Goal: Obtain resource: Obtain resource

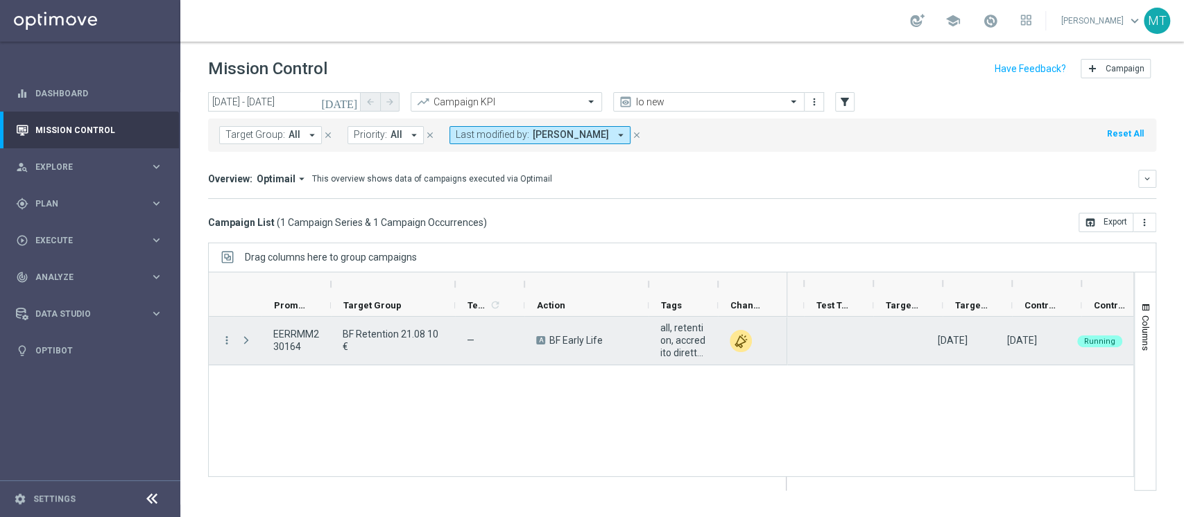
scroll to position [0, 331]
click at [911, 336] on button "15,786" at bounding box center [914, 340] width 33 height 17
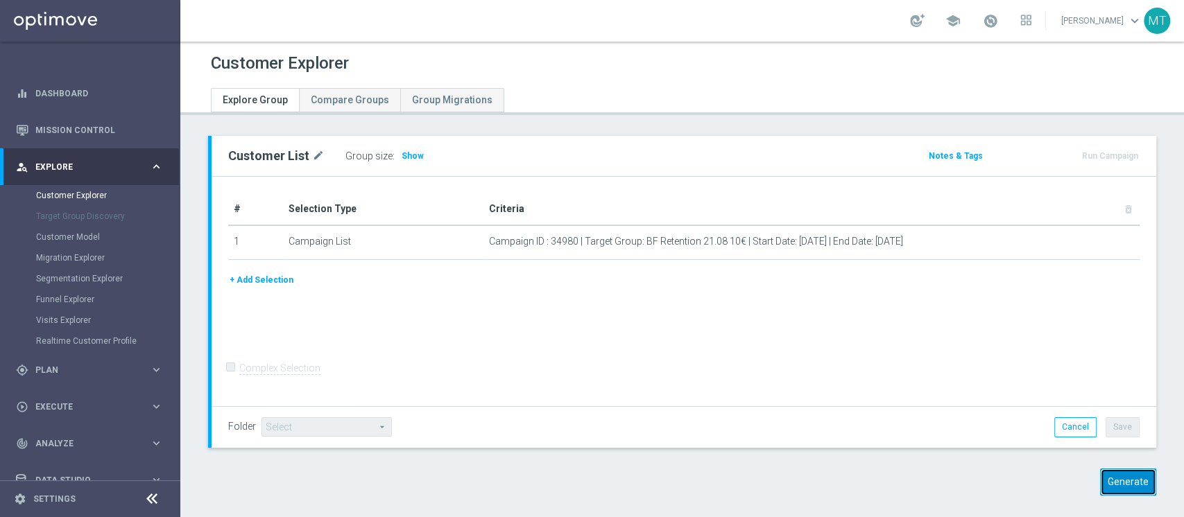
click at [1100, 477] on button "Generate" at bounding box center [1128, 482] width 56 height 27
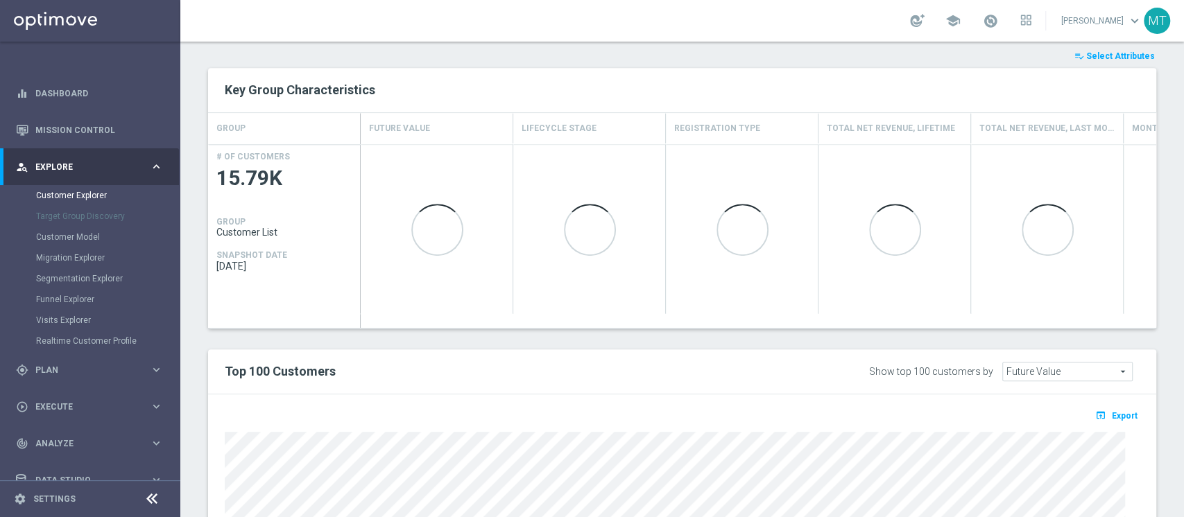
scroll to position [545, 0]
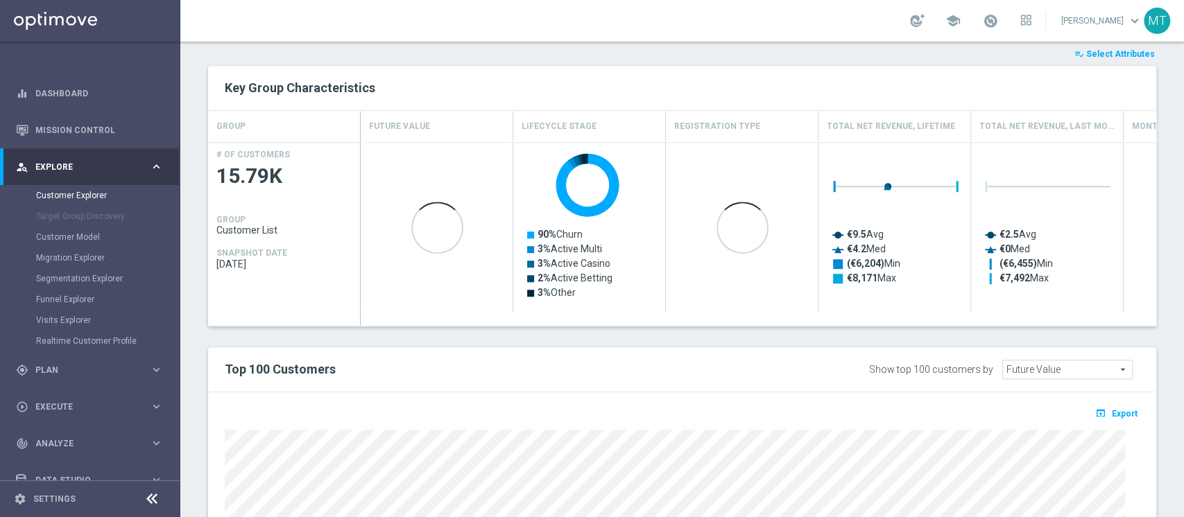
click at [1109, 58] on button "playlist_add_check Select Attributes" at bounding box center [1114, 53] width 83 height 15
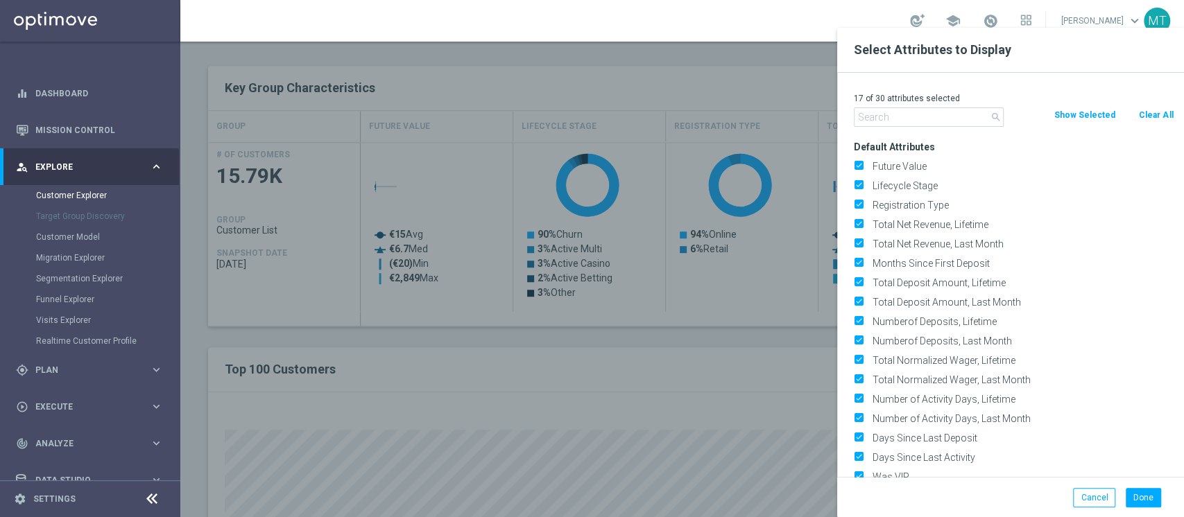
click at [1143, 122] on button "Clear All" at bounding box center [1156, 115] width 37 height 15
checkbox input "false"
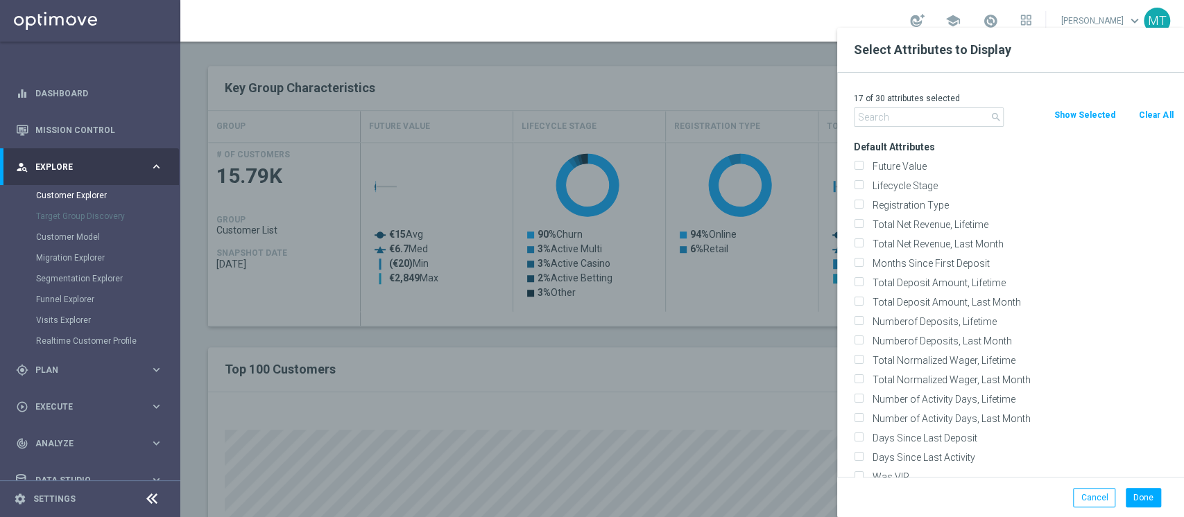
checkbox input "false"
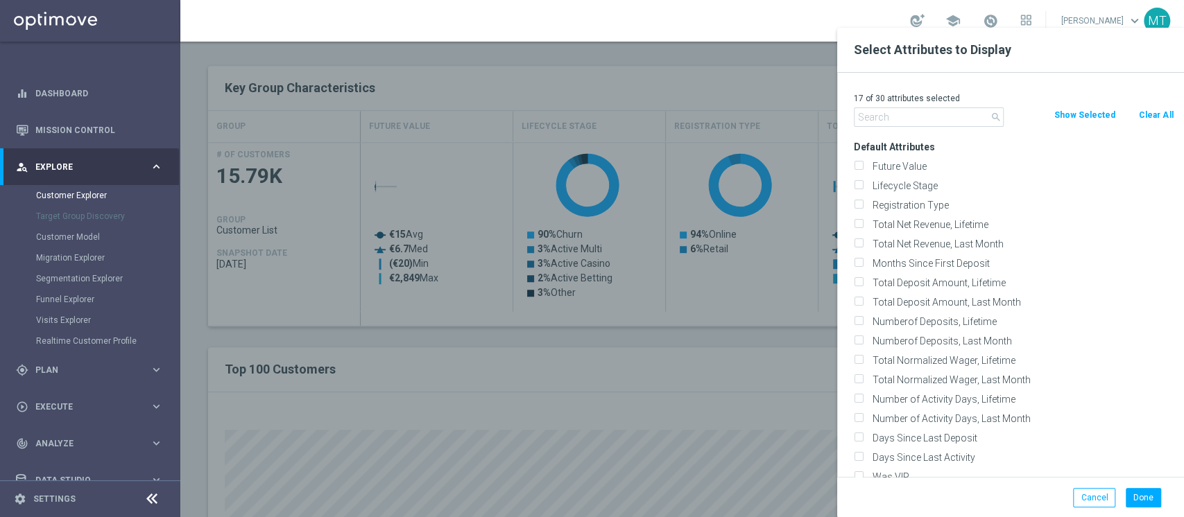
checkbox input "false"
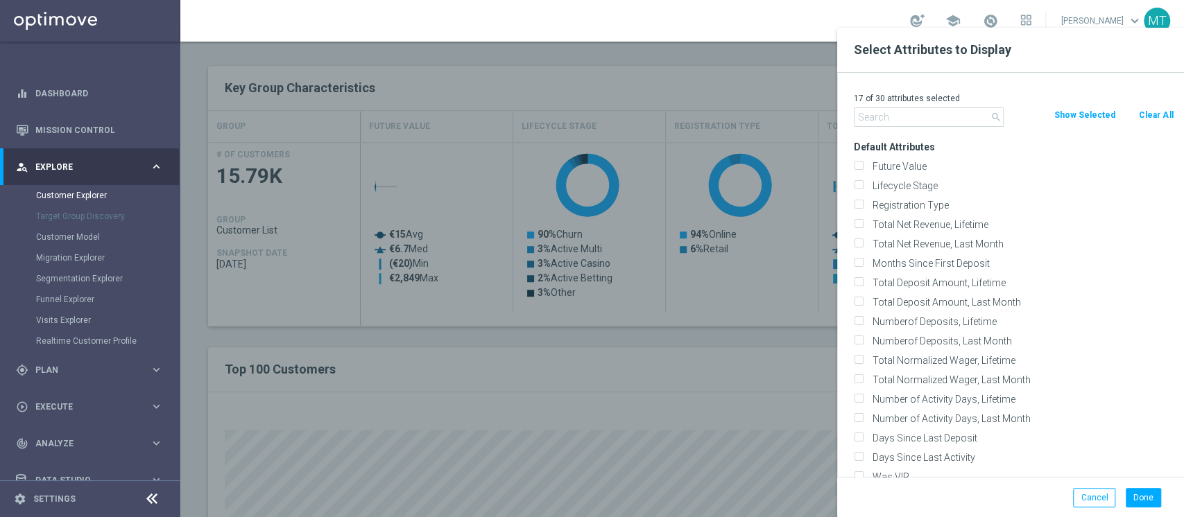
checkbox input "false"
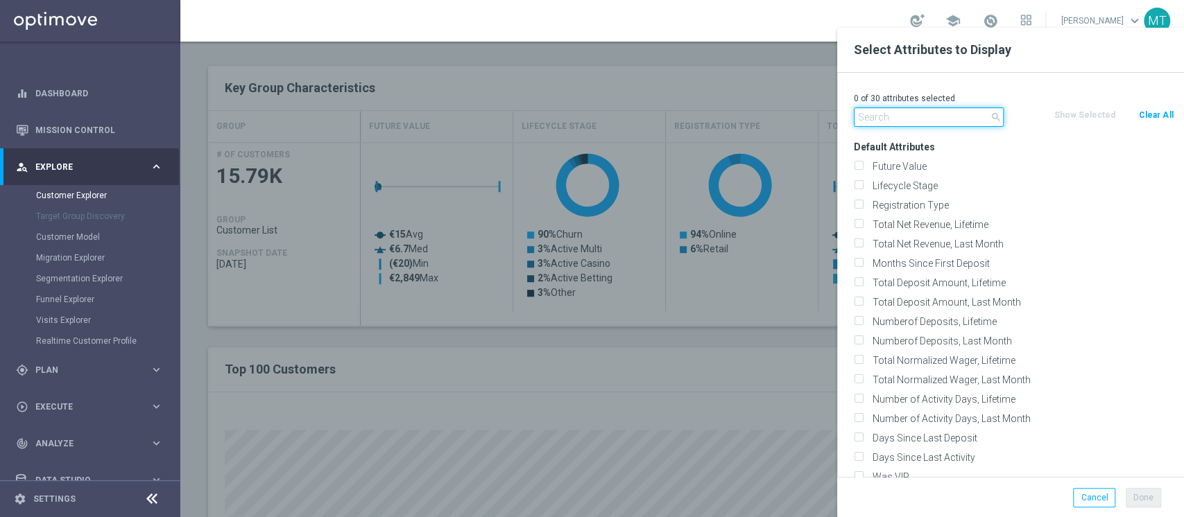
drag, startPoint x: 936, startPoint y: 106, endPoint x: 922, endPoint y: 114, distance: 16.4
click at [922, 114] on input "text" at bounding box center [929, 117] width 150 height 19
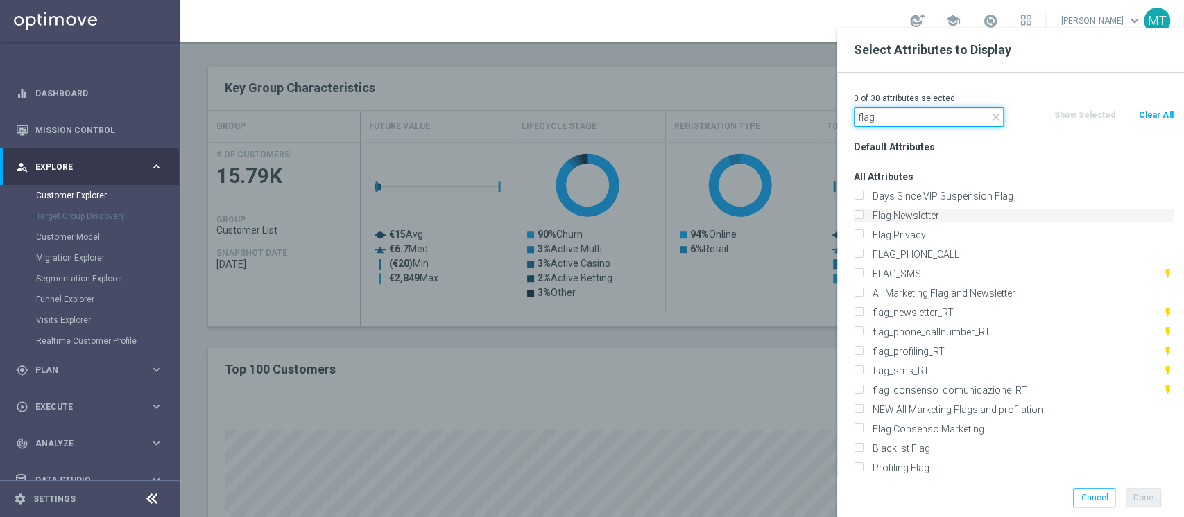
type input "flag"
click at [880, 220] on label "Flag Newsletter" at bounding box center [1021, 215] width 306 height 12
click at [863, 220] on input "Flag Newsletter" at bounding box center [858, 217] width 9 height 9
checkbox input "true"
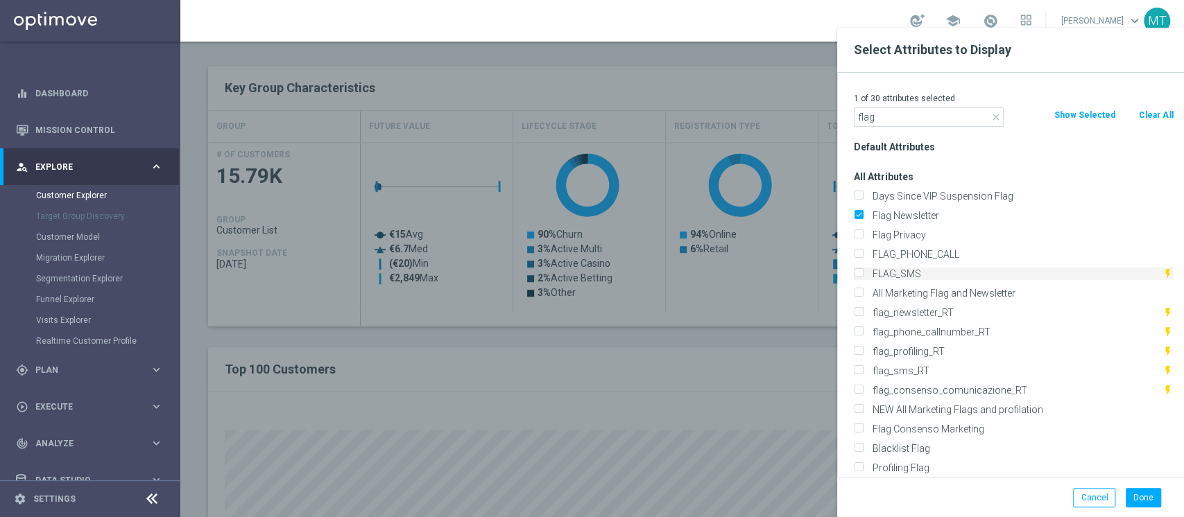
click at [882, 279] on label "FLAG_SMS" at bounding box center [1015, 274] width 295 height 12
click at [863, 279] on input "FLAG_SMS" at bounding box center [858, 275] width 9 height 9
checkbox input "true"
click at [880, 474] on label "Profiling Flag" at bounding box center [1021, 468] width 306 height 12
click at [863, 474] on input "Profiling Flag" at bounding box center [858, 469] width 9 height 9
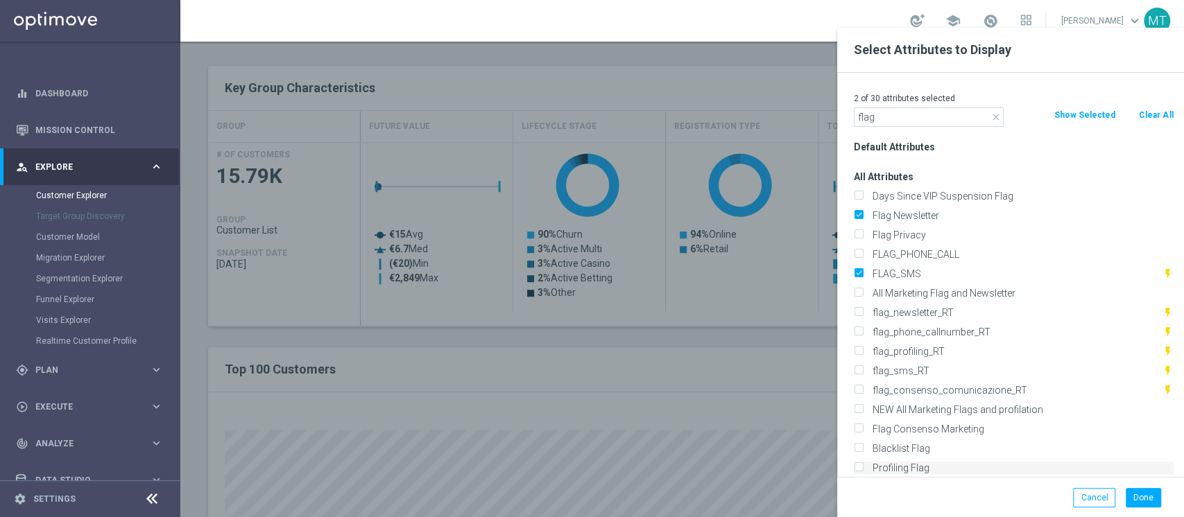
checkbox input "true"
click at [911, 112] on input "flag" at bounding box center [929, 117] width 150 height 19
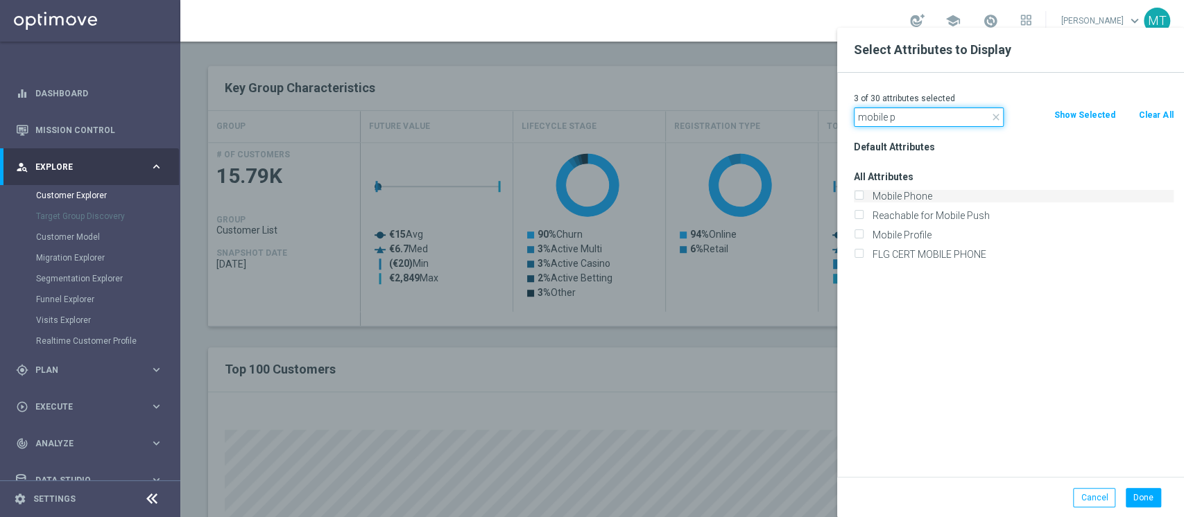
type input "mobile p"
click at [911, 194] on label "Mobile Phone" at bounding box center [1021, 196] width 306 height 12
click at [863, 194] on input "Mobile Phone" at bounding box center [858, 198] width 9 height 9
checkbox input "true"
click at [1137, 507] on button "Done" at bounding box center [1143, 497] width 35 height 19
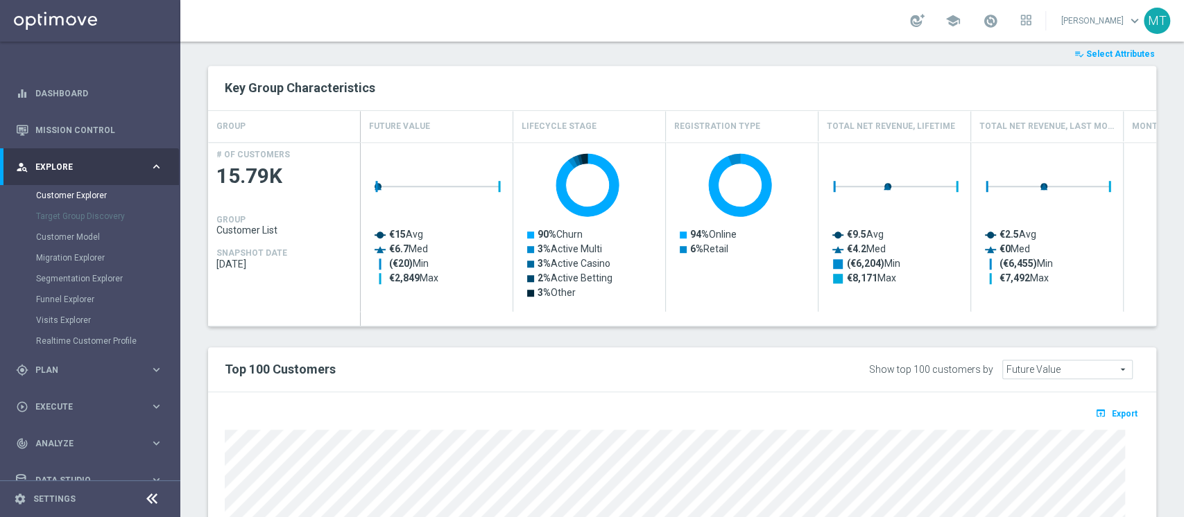
type input "Search"
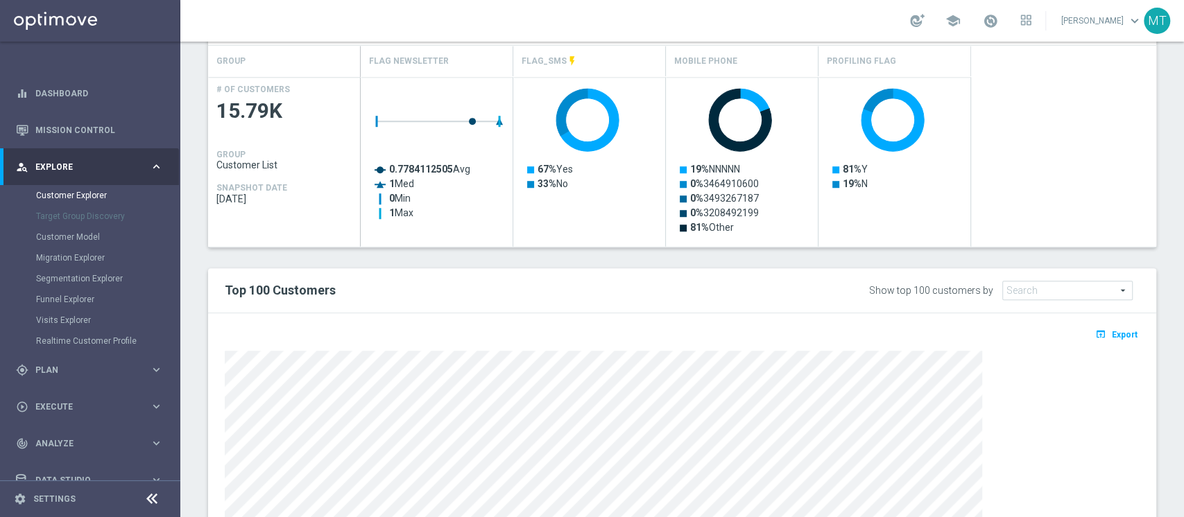
scroll to position [619, 0]
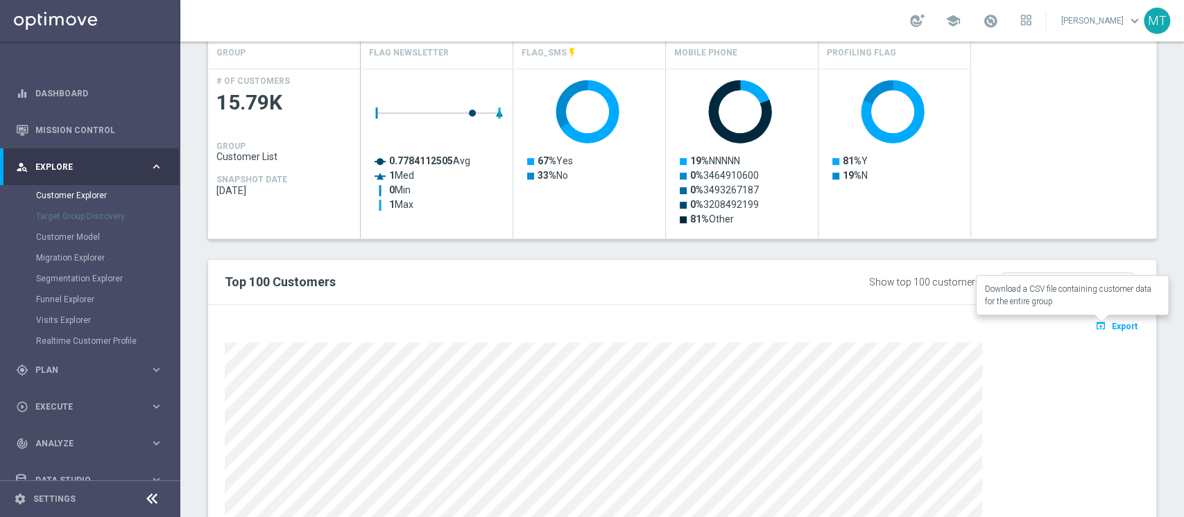
click at [1112, 324] on span "Export" at bounding box center [1125, 327] width 26 height 10
